Goal: Obtain resource: Download file/media

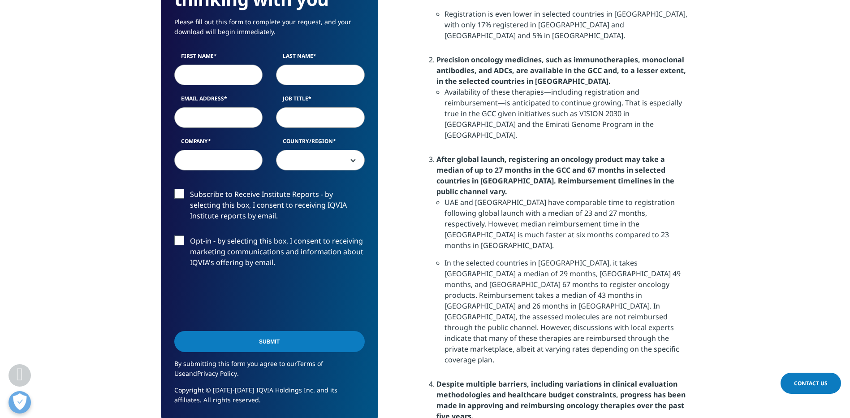
scroll to position [762, 0]
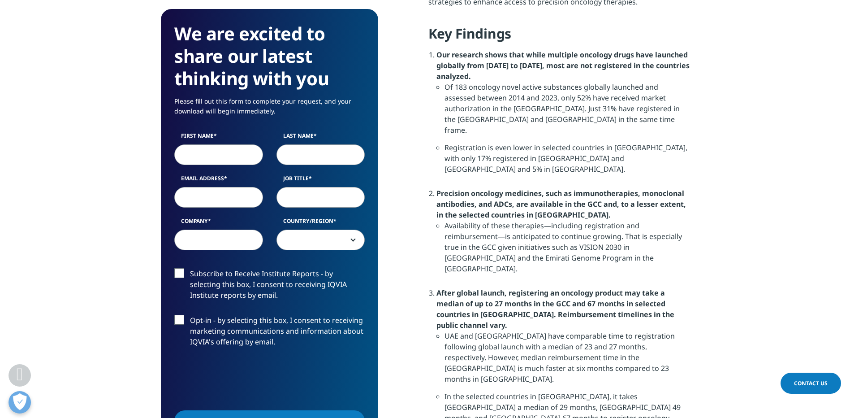
click at [202, 155] on input "First Name" at bounding box center [218, 154] width 89 height 21
type input "[PERSON_NAME]"
click at [299, 154] on input "Last Name" at bounding box center [321, 154] width 89 height 21
type input "teomi"
click at [231, 196] on input "Email Address" at bounding box center [218, 197] width 89 height 21
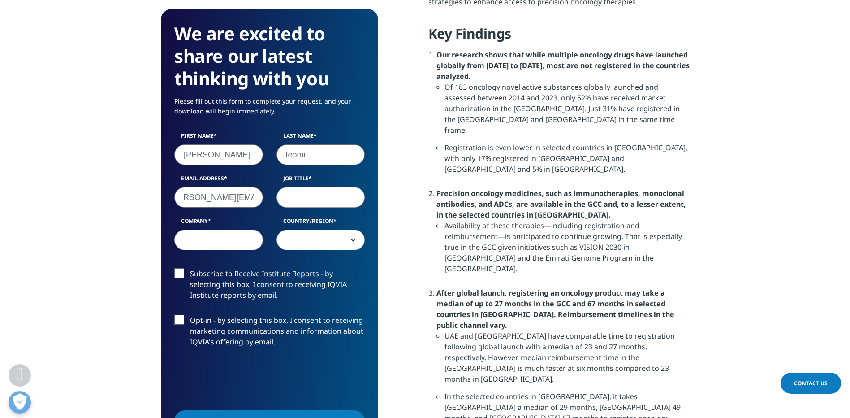
scroll to position [0, 15]
type input "[PERSON_NAME][EMAIL_ADDRESS][DOMAIN_NAME]"
click at [301, 198] on input "Job Title" at bounding box center [321, 197] width 89 height 21
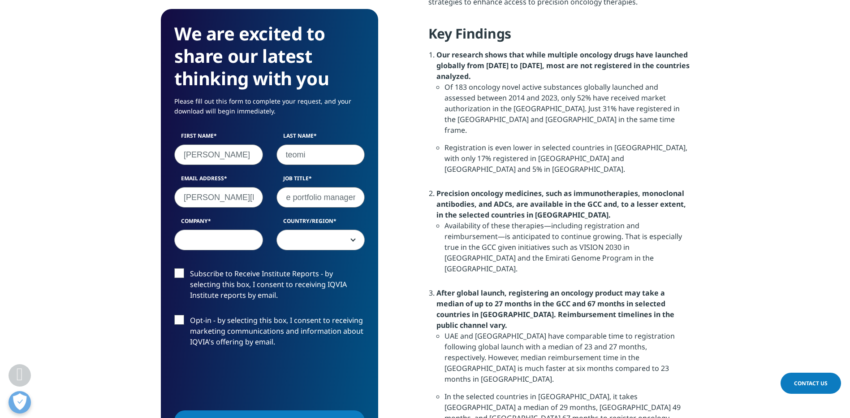
type input "pipeline portfolio manager"
click at [203, 235] on input "Company" at bounding box center [218, 240] width 89 height 21
type input "TEVA"
click at [294, 238] on span at bounding box center [321, 240] width 88 height 21
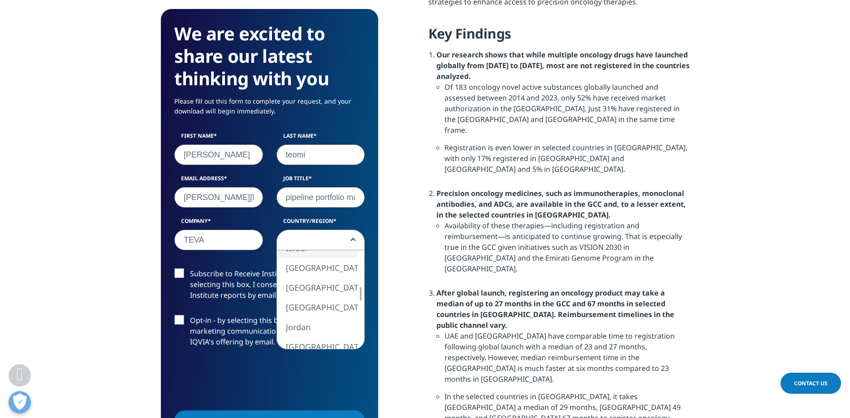
select select "Israel"
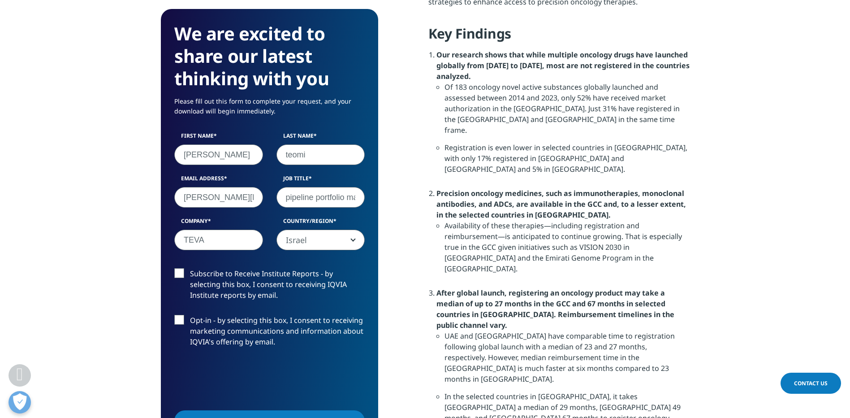
click at [177, 266] on form "We are excited to share our latest thinking with you Please fill out this form …" at bounding box center [269, 256] width 191 height 468
click at [177, 271] on label "Subscribe to Receive Institute Reports - by selecting this box, I consent to re…" at bounding box center [269, 286] width 191 height 37
click at [190, 268] on input "Subscribe to Receive Institute Reports - by selecting this box, I consent to re…" at bounding box center [190, 268] width 0 height 0
click at [175, 314] on div "Subscribe to Receive Institute Reports - by selecting this box, I consent to re…" at bounding box center [270, 314] width 204 height 93
click at [177, 321] on label "Opt-in - by selecting this box, I consent to receiving marketing communications…" at bounding box center [269, 333] width 191 height 37
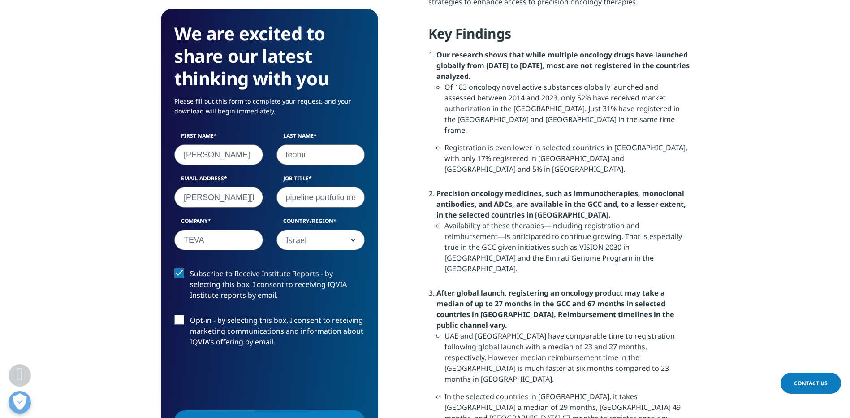
click at [190, 315] on input "Opt-in - by selecting this box, I consent to receiving marketing communications…" at bounding box center [190, 315] width 0 height 0
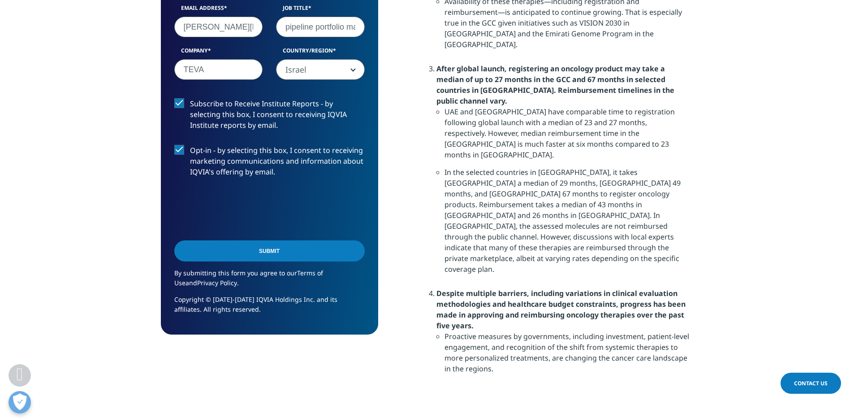
click at [265, 247] on input "Submit" at bounding box center [269, 250] width 191 height 21
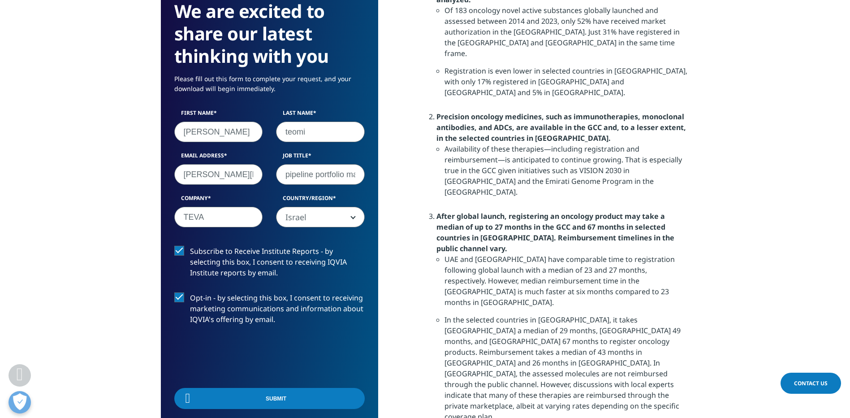
scroll to position [66, 217]
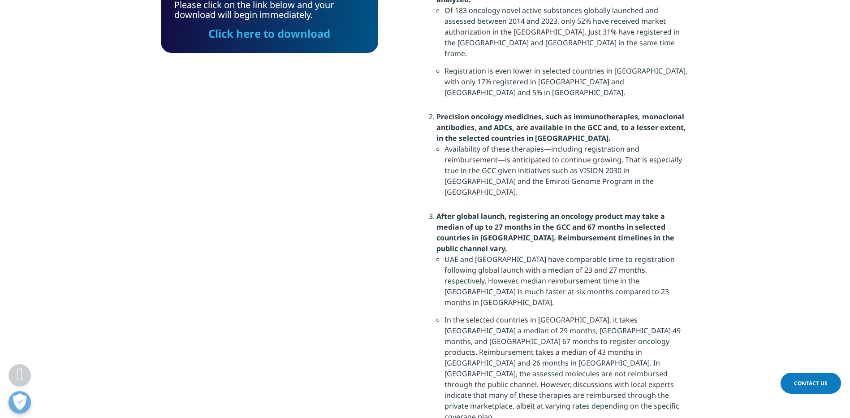
drag, startPoint x: 254, startPoint y: 37, endPoint x: 298, endPoint y: 82, distance: 63.1
click at [254, 37] on link "Click here to download" at bounding box center [269, 33] width 122 height 15
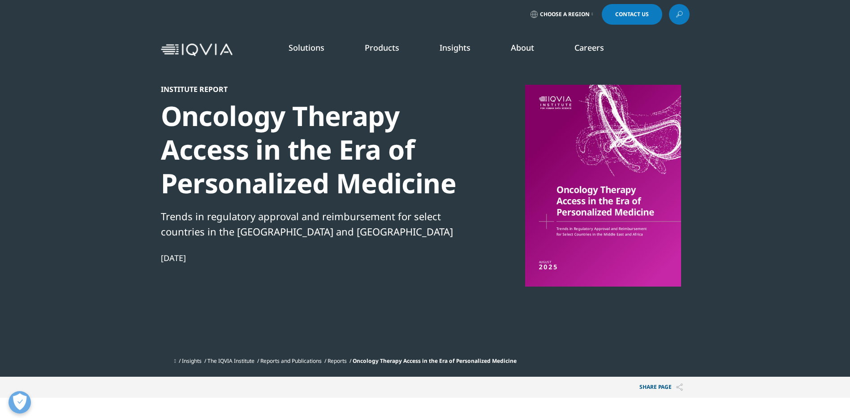
scroll to position [0, 0]
